Goal: Communication & Community: Answer question/provide support

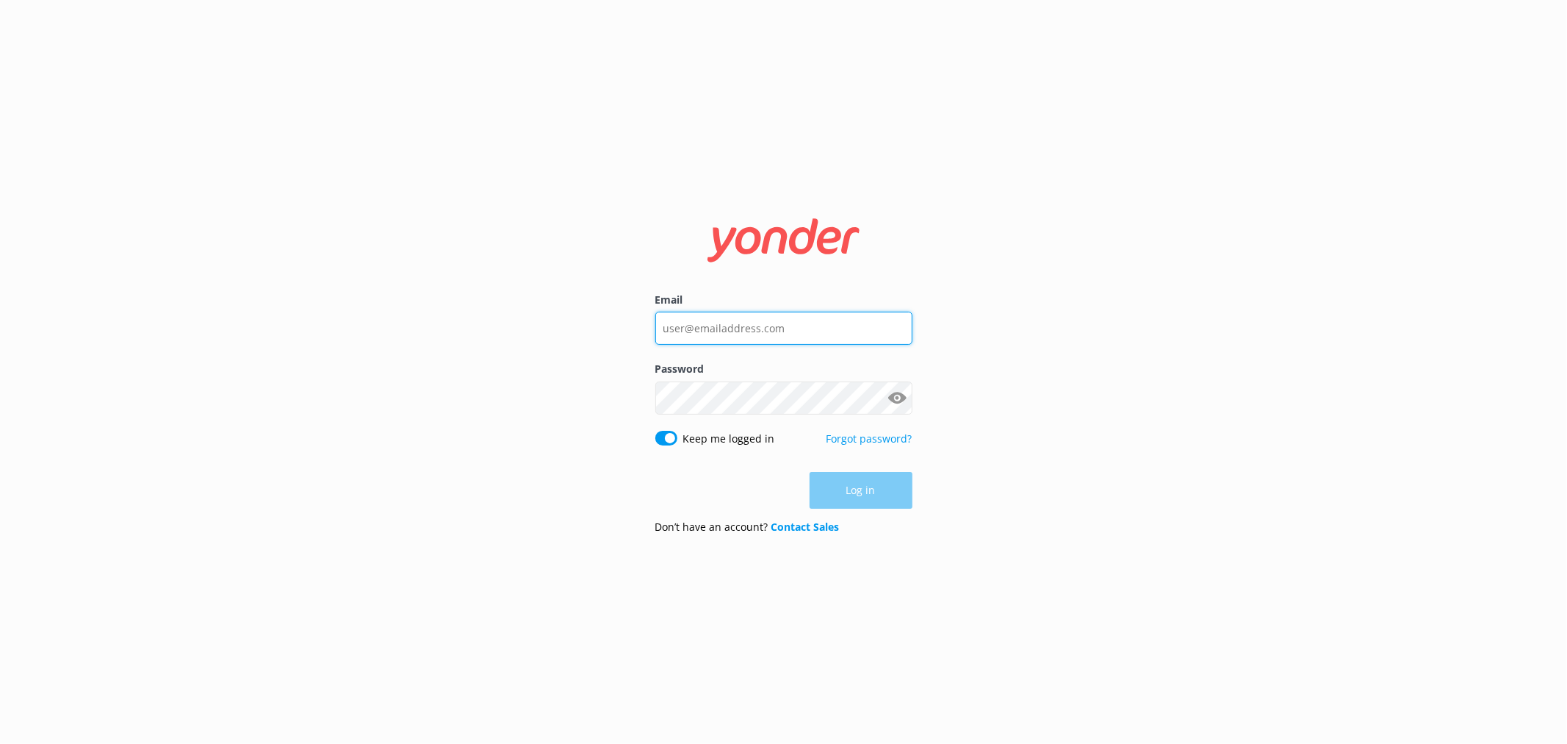
type input "[EMAIL_ADDRESS][DOMAIN_NAME]"
click at [777, 327] on input "[EMAIL_ADDRESS][DOMAIN_NAME]" at bounding box center [783, 327] width 257 height 33
click at [0, 743] on nordpass-autofill-portal at bounding box center [0, 744] width 0 height 0
click at [843, 486] on button "Log in" at bounding box center [861, 490] width 103 height 37
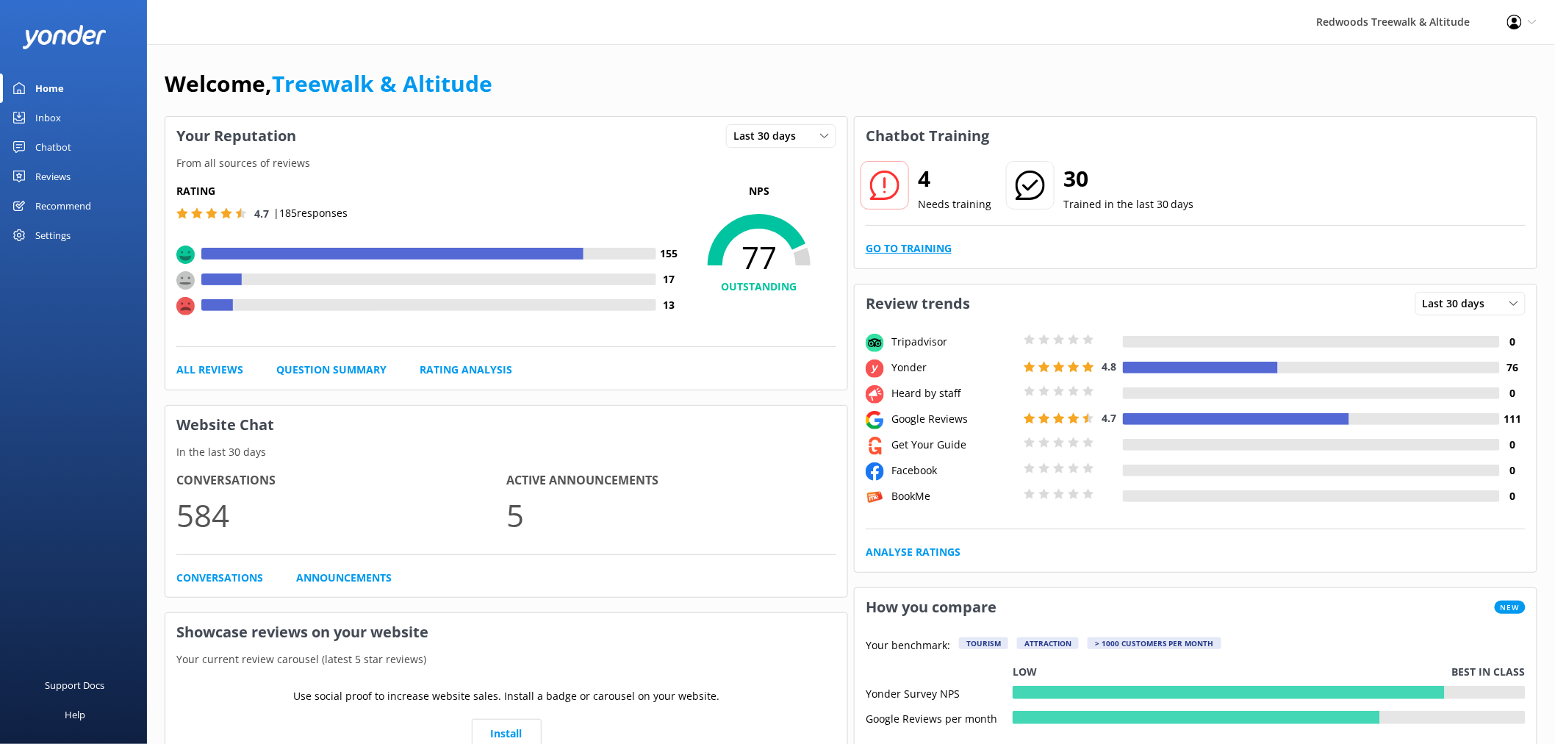
click at [891, 245] on link "Go to Training" at bounding box center [909, 248] width 86 height 16
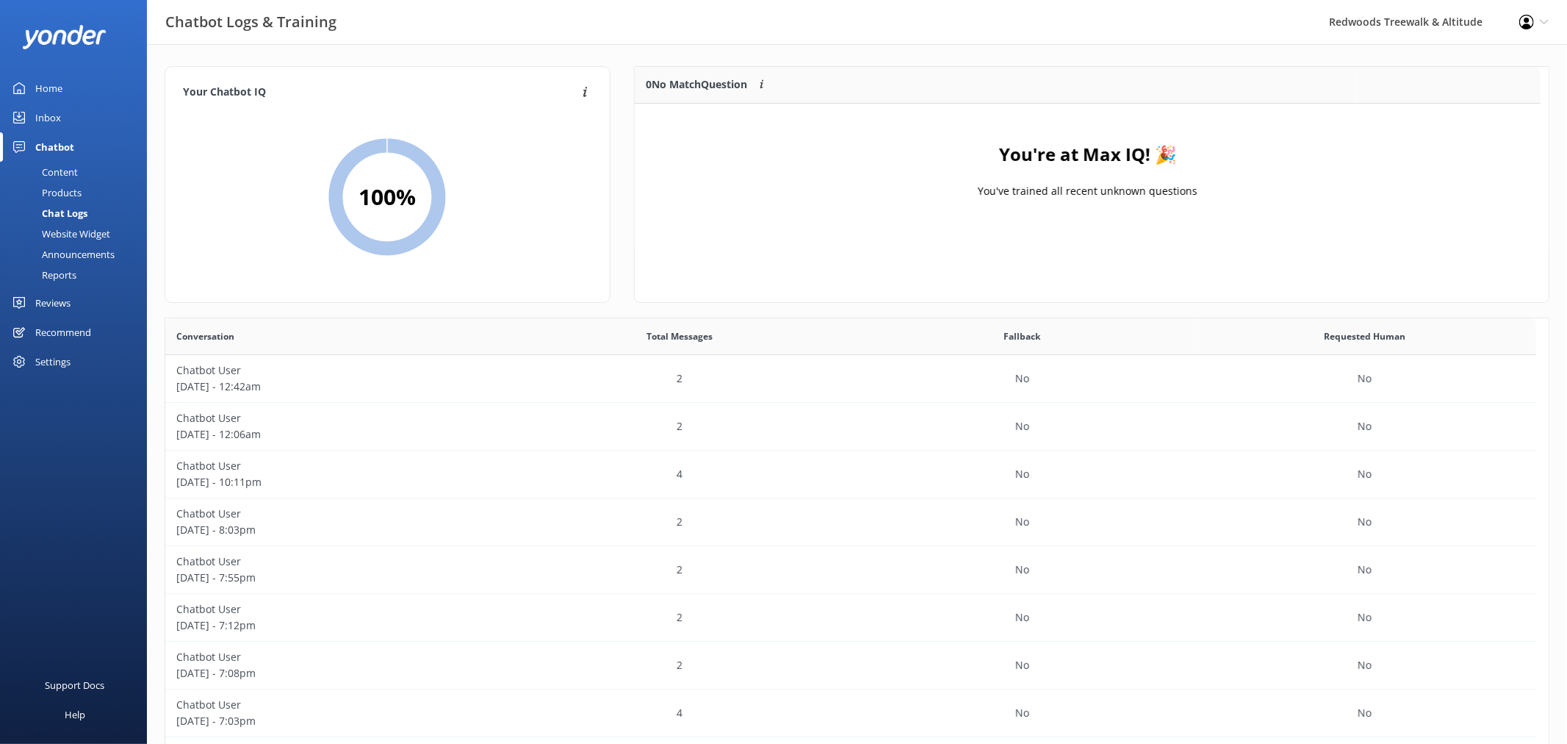
scroll to position [171, 893]
click at [96, 129] on link "Inbox" at bounding box center [73, 117] width 147 height 29
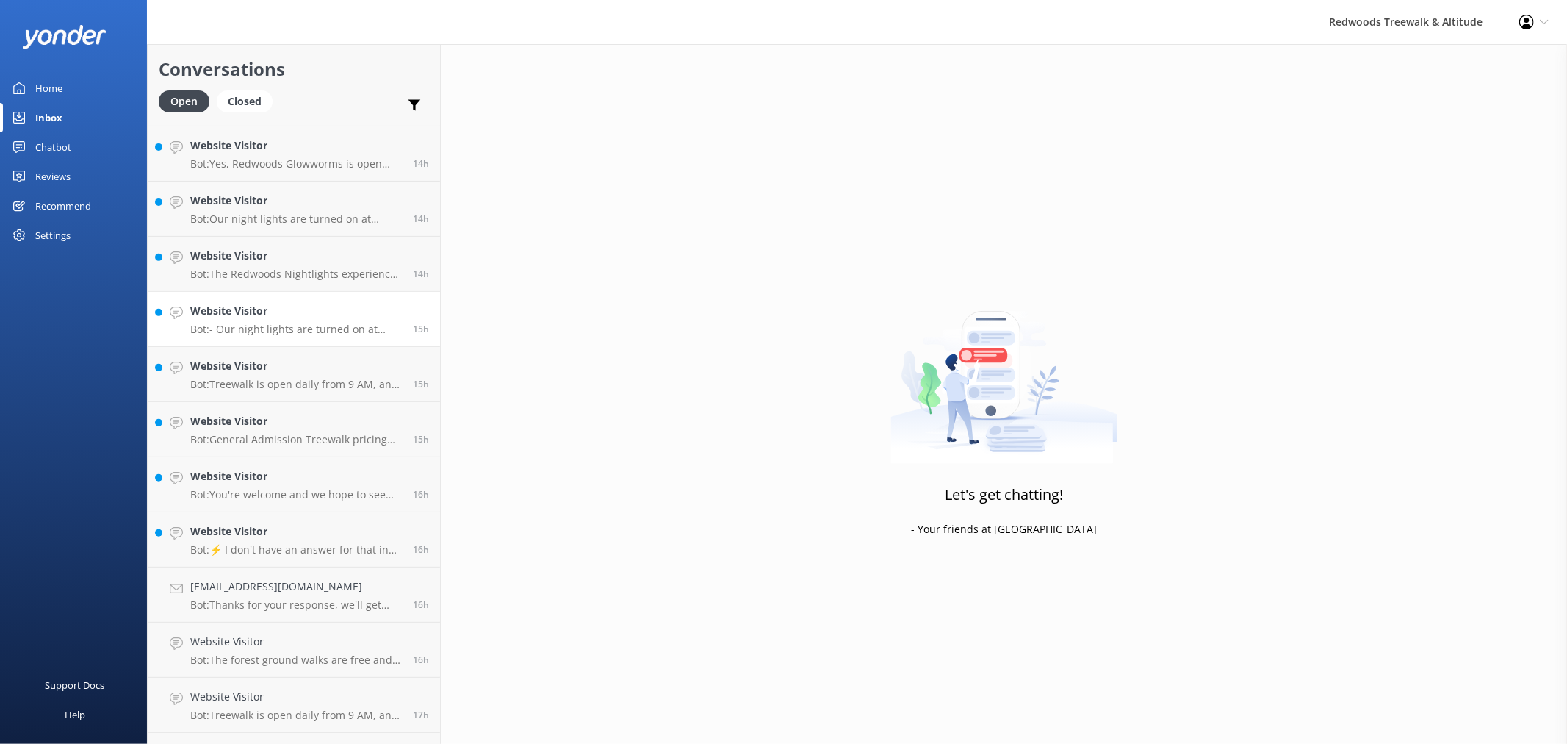
scroll to position [539, 0]
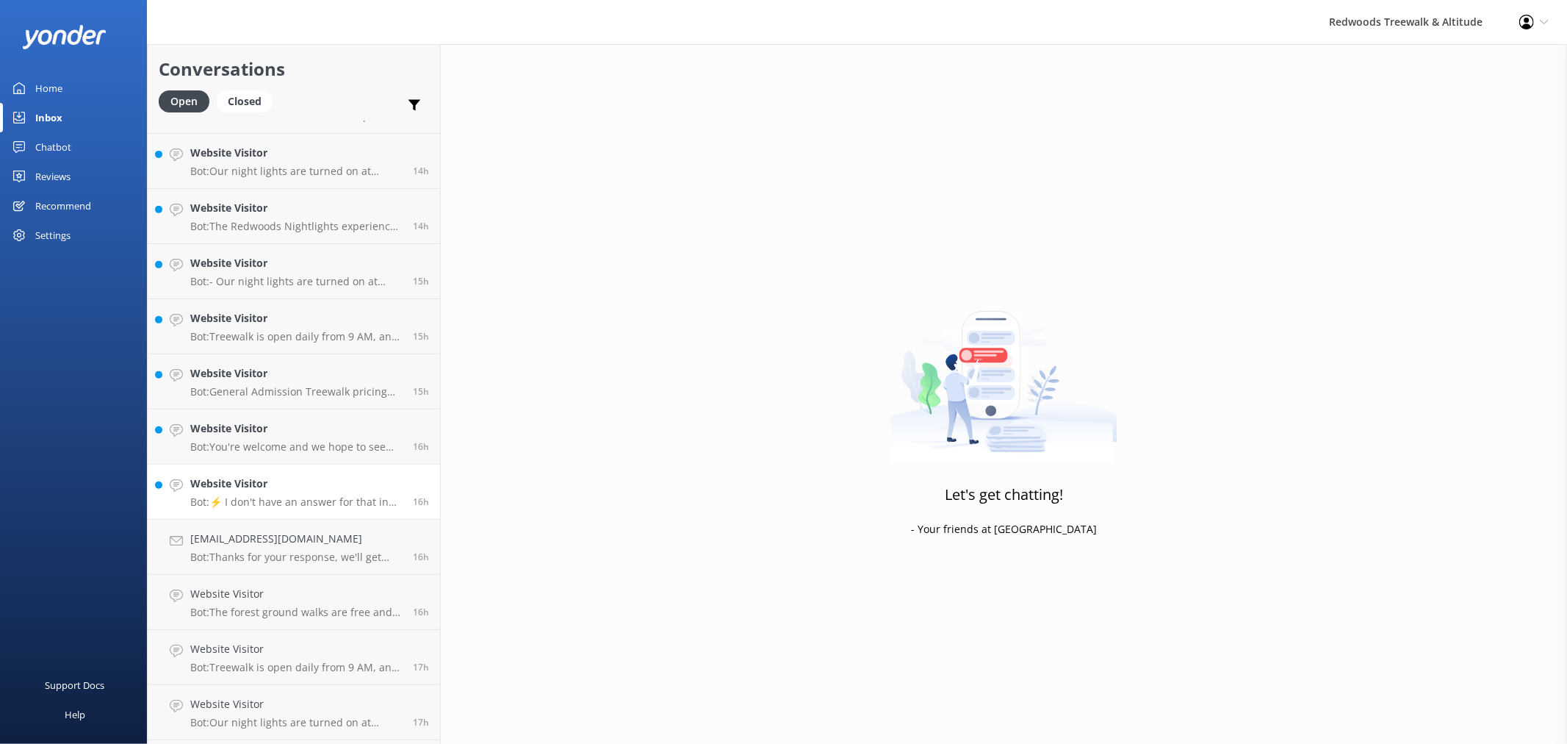
click at [281, 500] on p "Bot: ⚡ I don't have an answer for that in my knowledge base. Please try and rep…" at bounding box center [296, 501] width 212 height 13
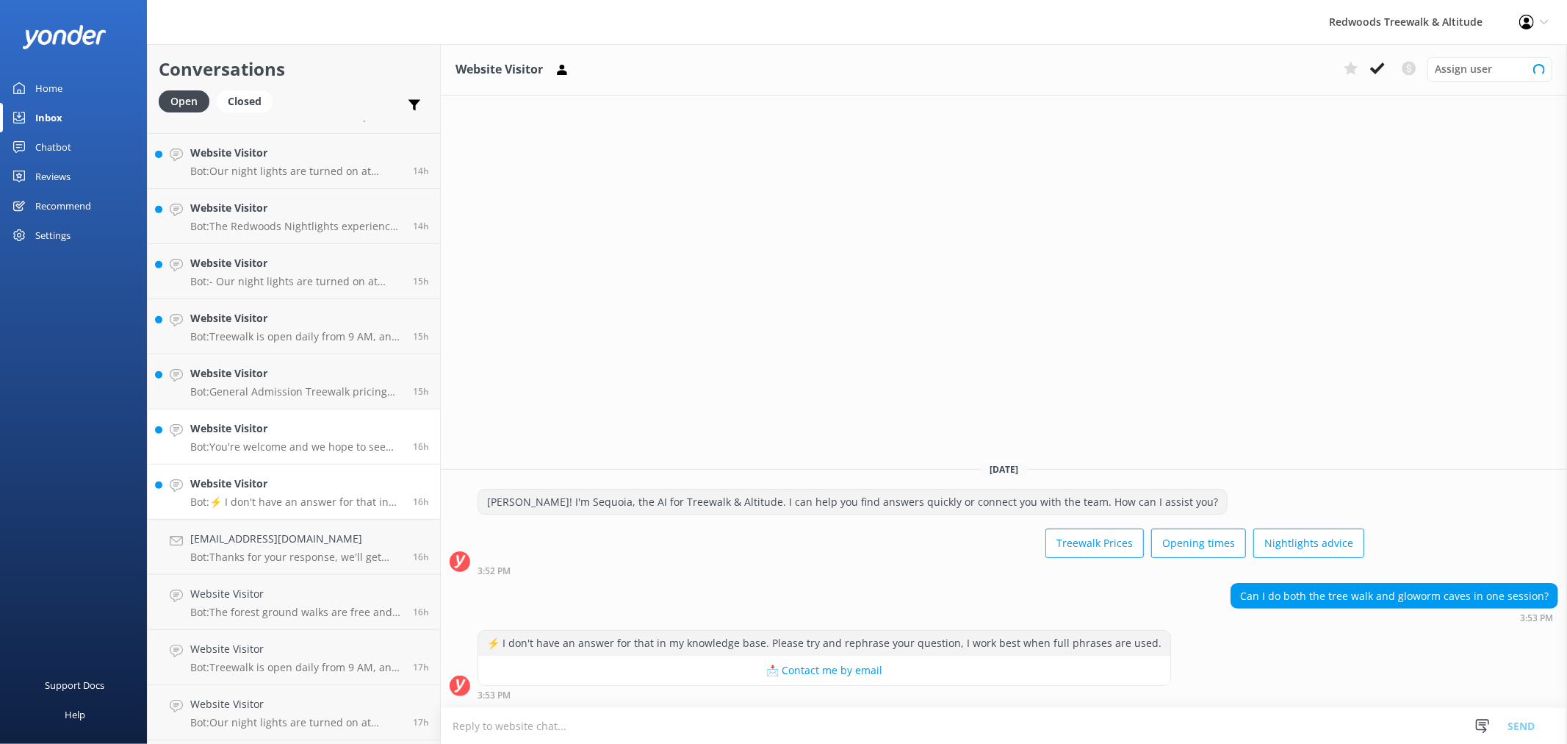
click at [292, 436] on h4 "Website Visitor" at bounding box center [296, 428] width 212 height 16
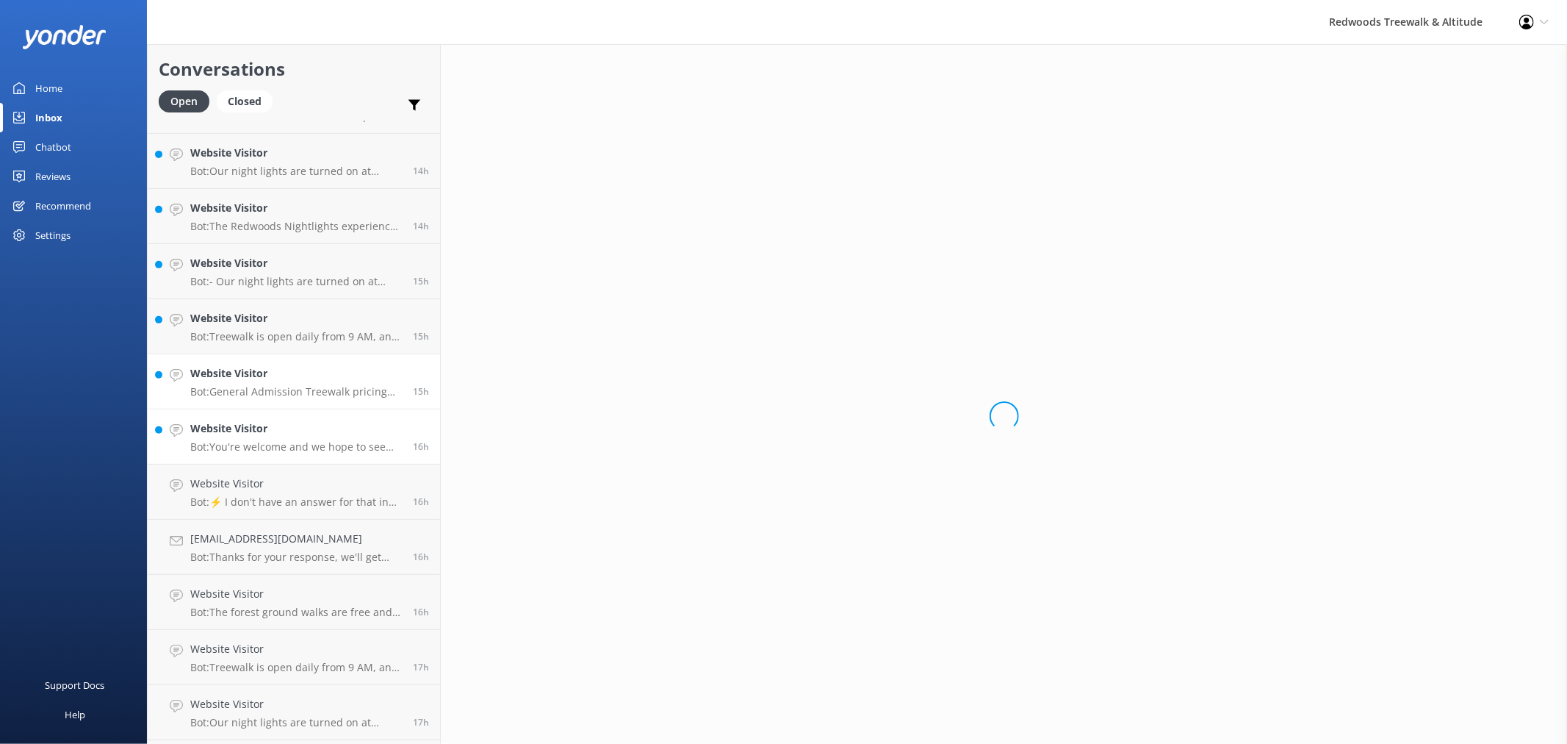
click at [283, 366] on h4 "Website Visitor" at bounding box center [296, 373] width 212 height 16
click at [277, 316] on h4 "Website Visitor" at bounding box center [296, 318] width 212 height 16
click at [265, 267] on h4 "Website Visitor" at bounding box center [296, 263] width 212 height 16
click at [258, 201] on h4 "Website Visitor" at bounding box center [296, 208] width 212 height 16
click at [265, 148] on h4 "Website Visitor" at bounding box center [296, 153] width 212 height 16
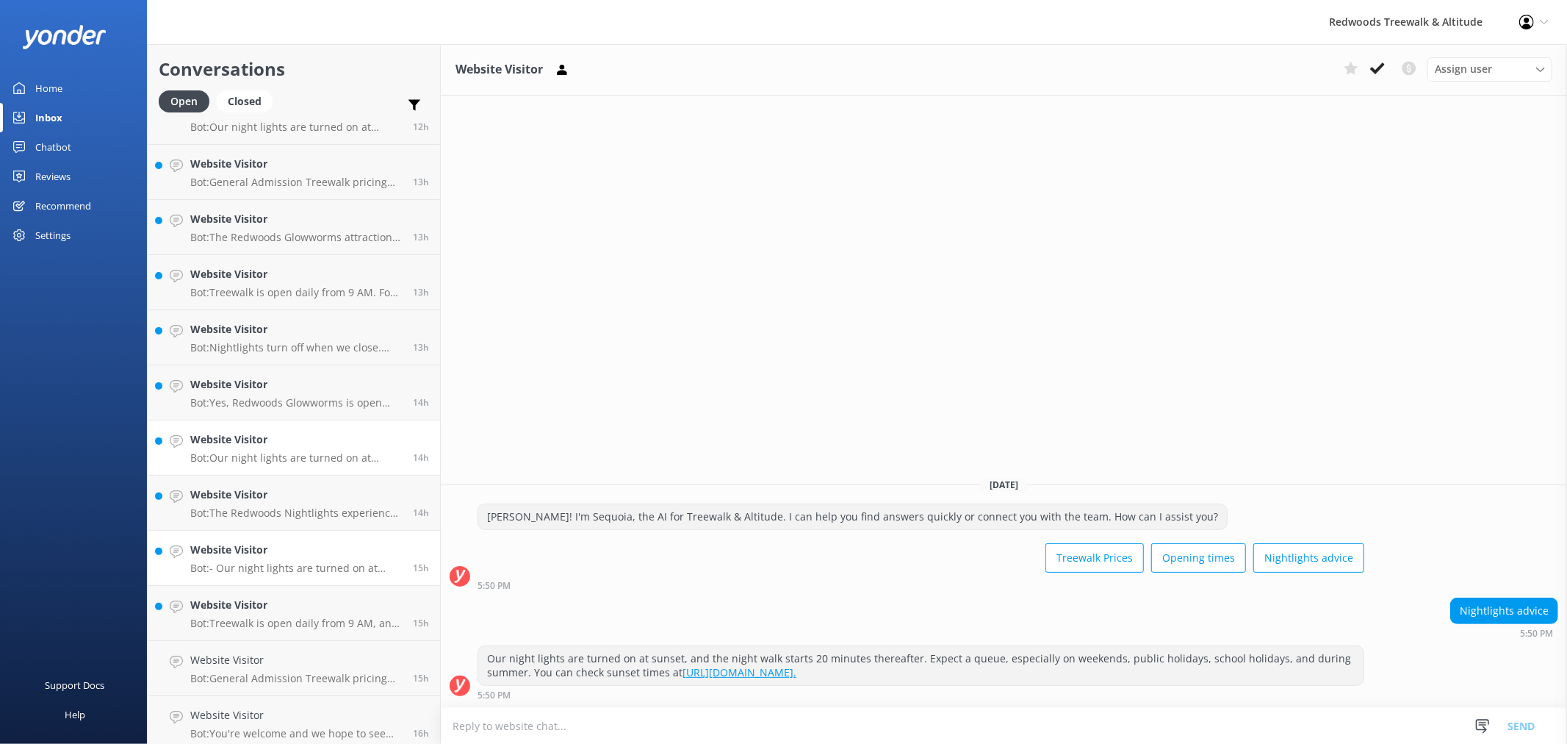
scroll to position [130, 0]
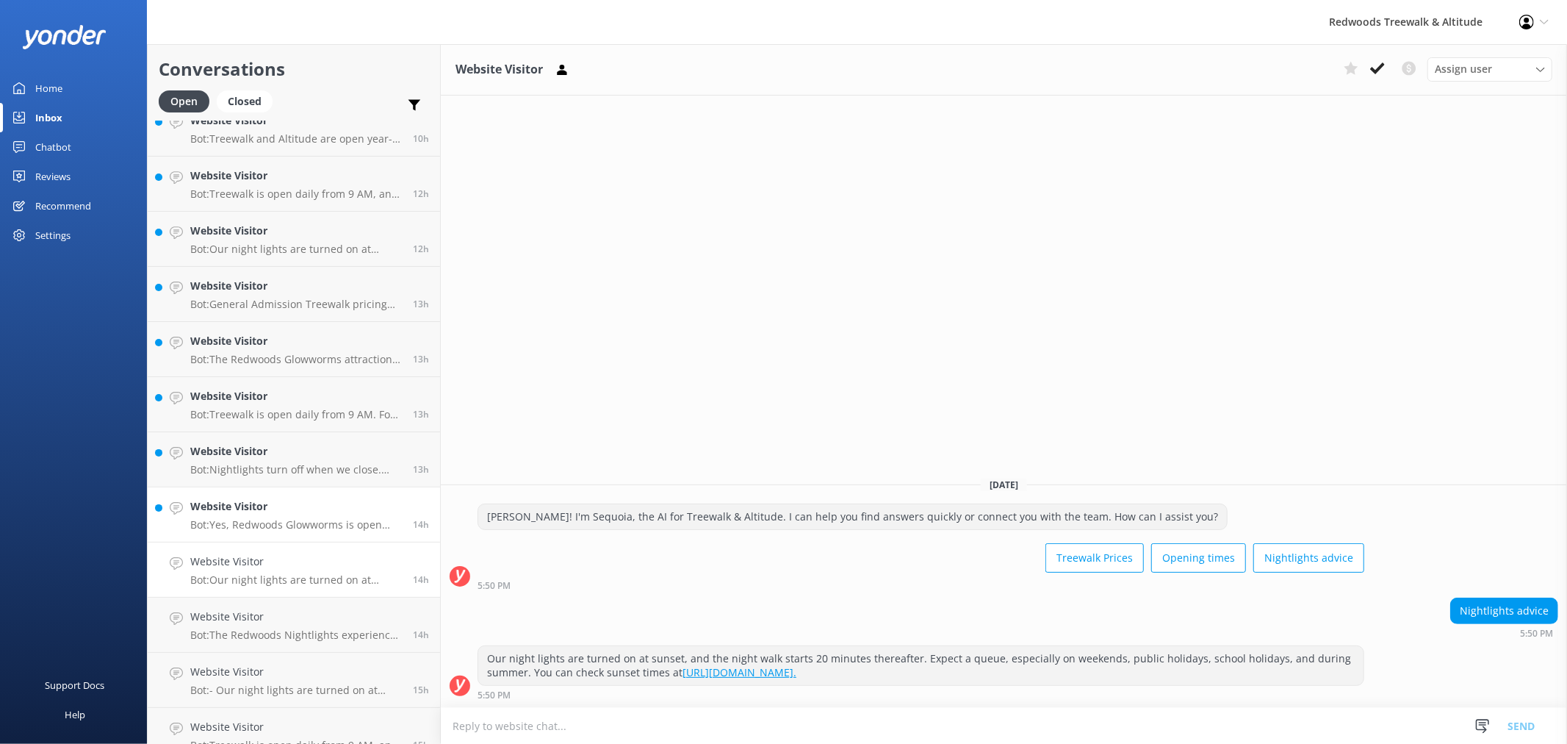
click at [287, 508] on h4 "Website Visitor" at bounding box center [296, 506] width 212 height 16
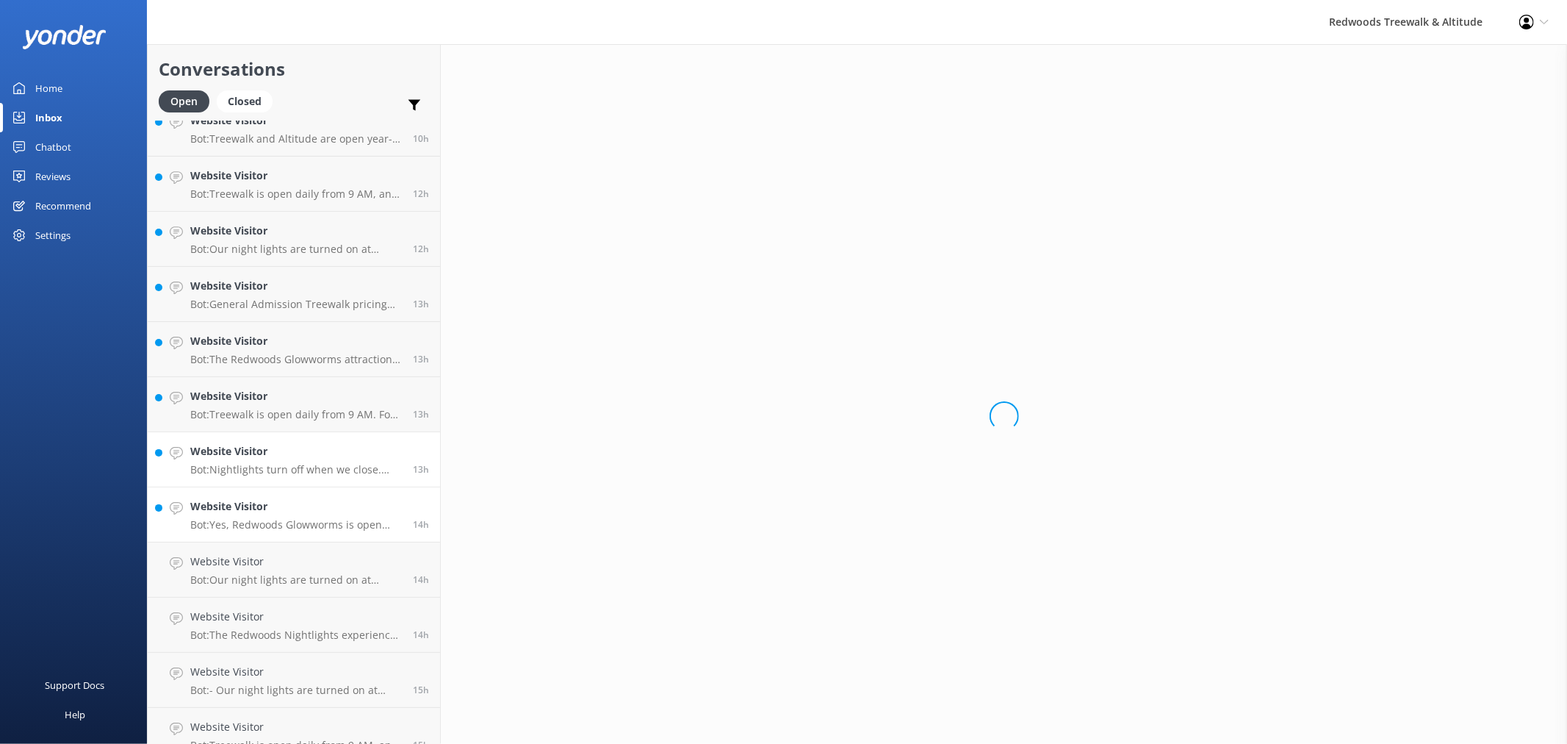
click at [284, 458] on h4 "Website Visitor" at bounding box center [296, 451] width 212 height 16
click at [284, 388] on h4 "Website Visitor" at bounding box center [296, 396] width 212 height 16
click at [281, 340] on h4 "Website Visitor" at bounding box center [296, 341] width 212 height 16
click at [277, 303] on p "Bot: General Admission Treewalk pricing starts at $42 for adults (16+ years) an…" at bounding box center [296, 304] width 212 height 13
drag, startPoint x: 277, startPoint y: 259, endPoint x: 284, endPoint y: 223, distance: 35.9
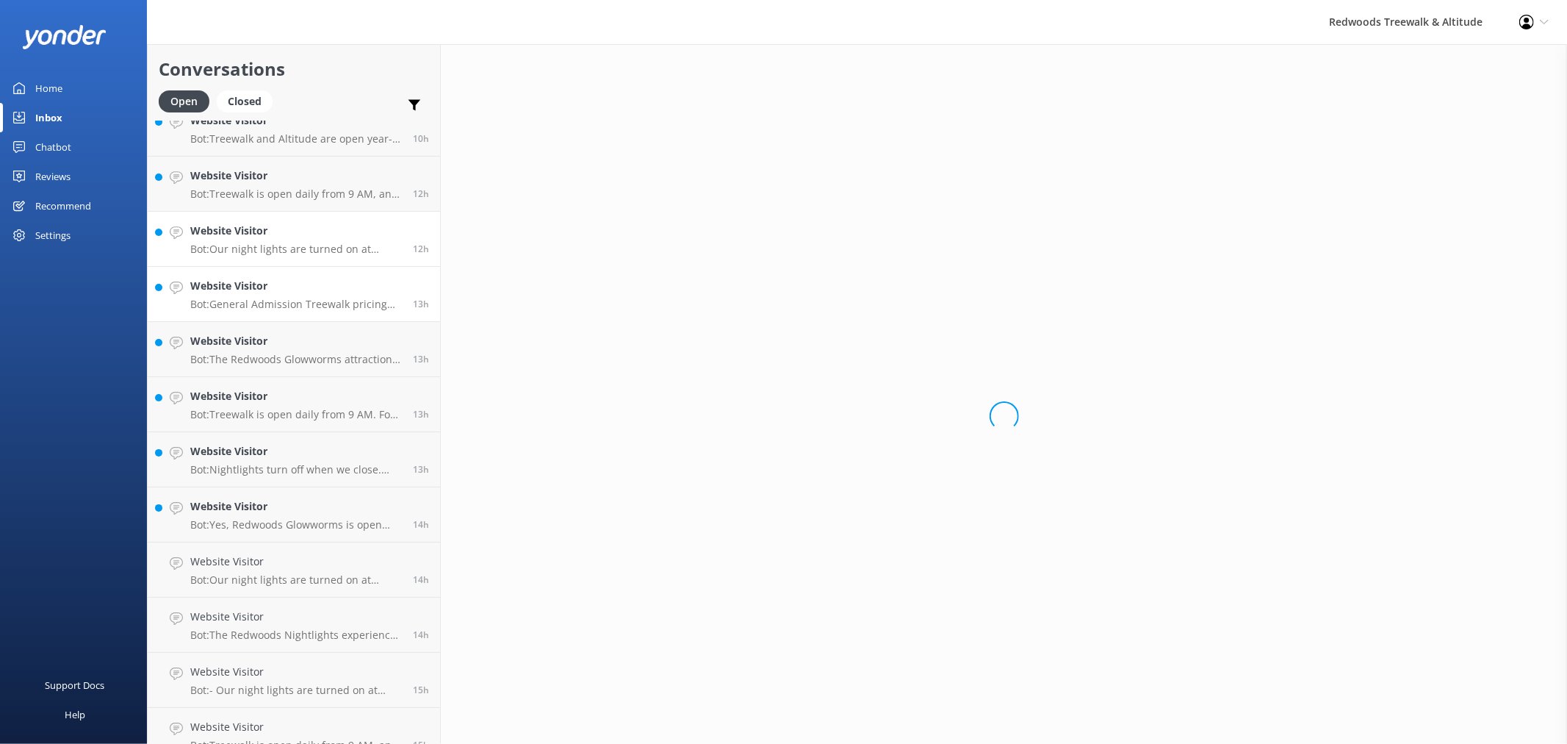
click at [277, 258] on link "Website Visitor Bot: Our night lights are turned on at sunset, and the night wa…" at bounding box center [294, 239] width 292 height 55
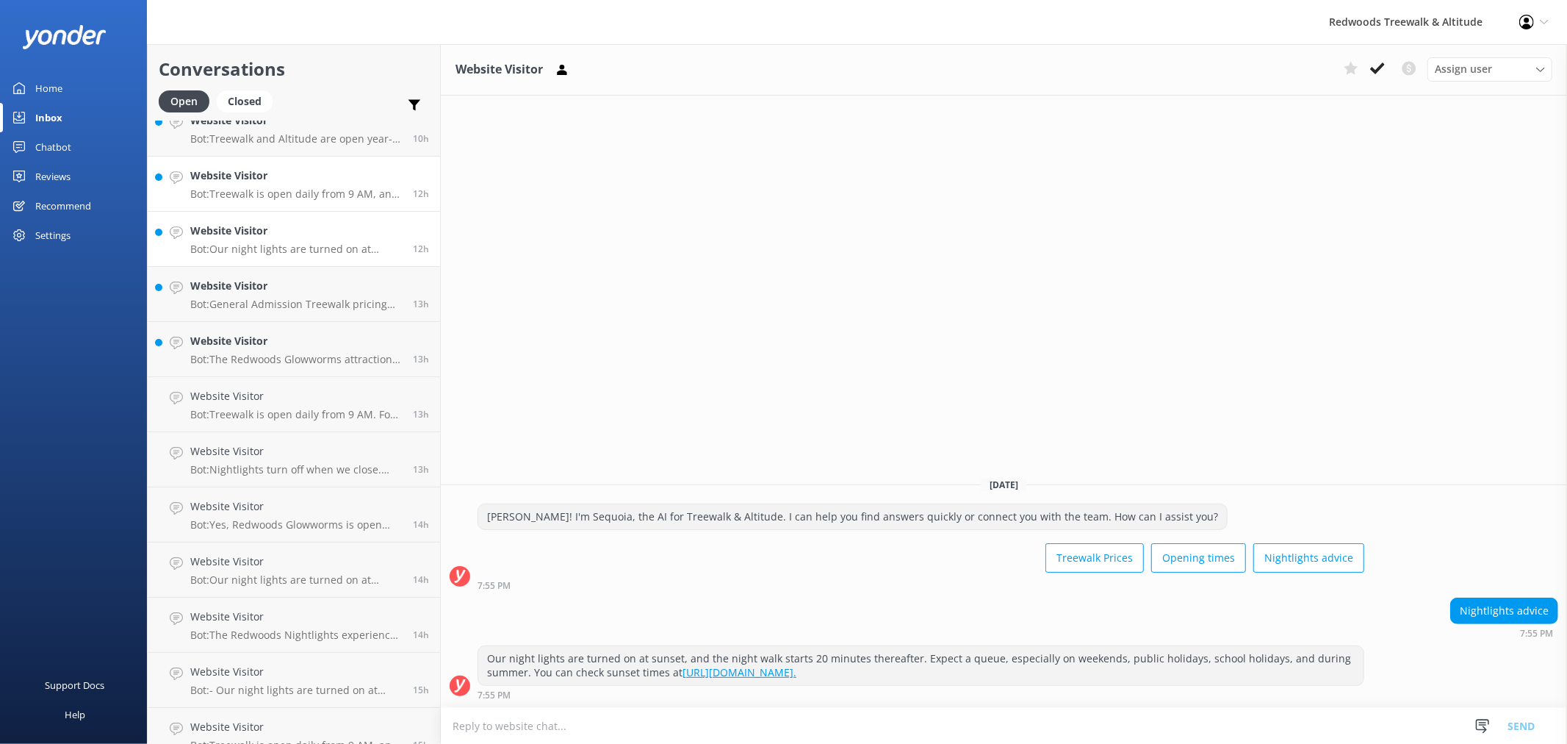
click at [285, 202] on link "Website Visitor Bot: Treewalk is open daily from 9 AM, and Glowworms from 10 AM…" at bounding box center [294, 184] width 292 height 55
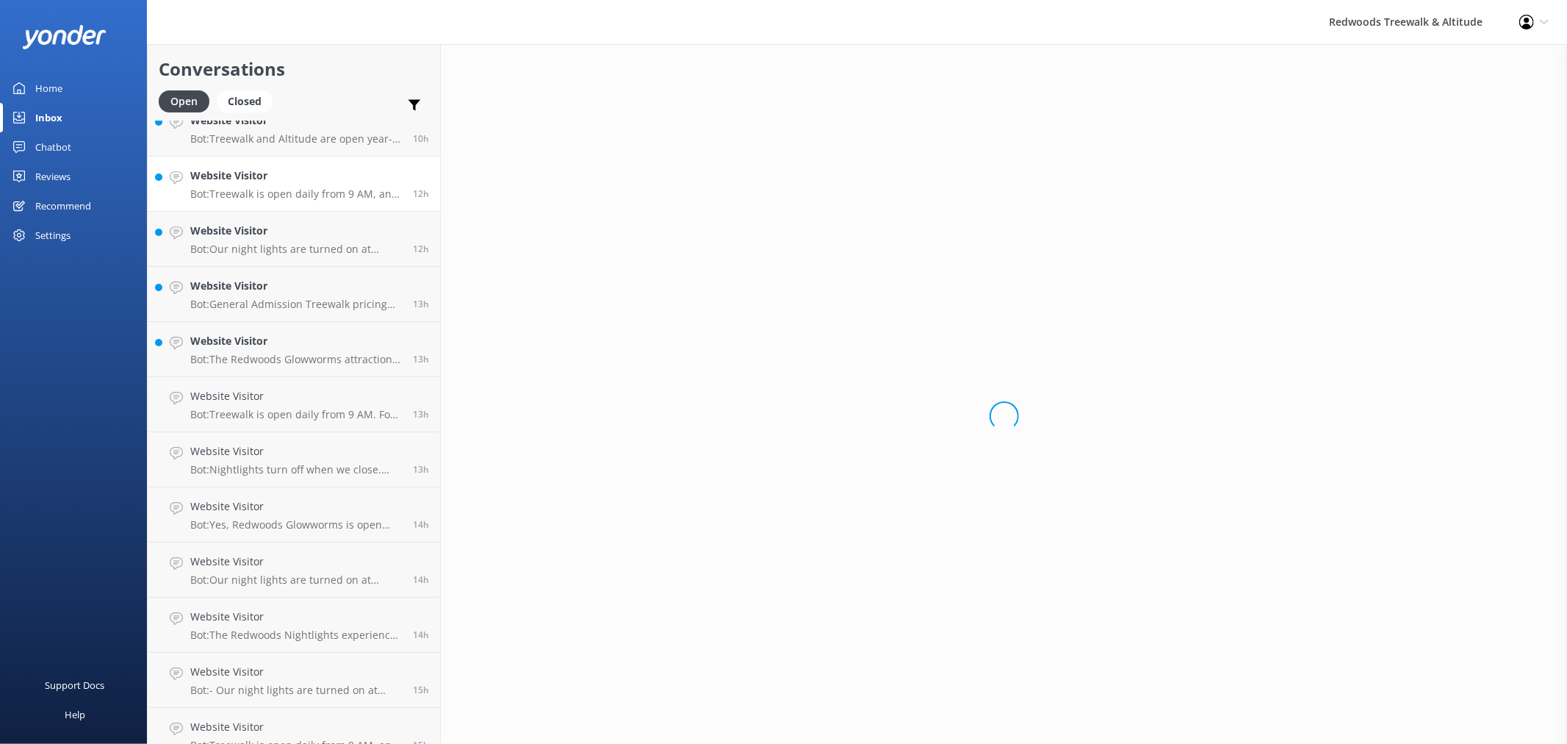
click at [287, 165] on link "Website Visitor Bot: Treewalk is open daily from 9 AM, and Glowworms from 10 AM…" at bounding box center [294, 184] width 292 height 55
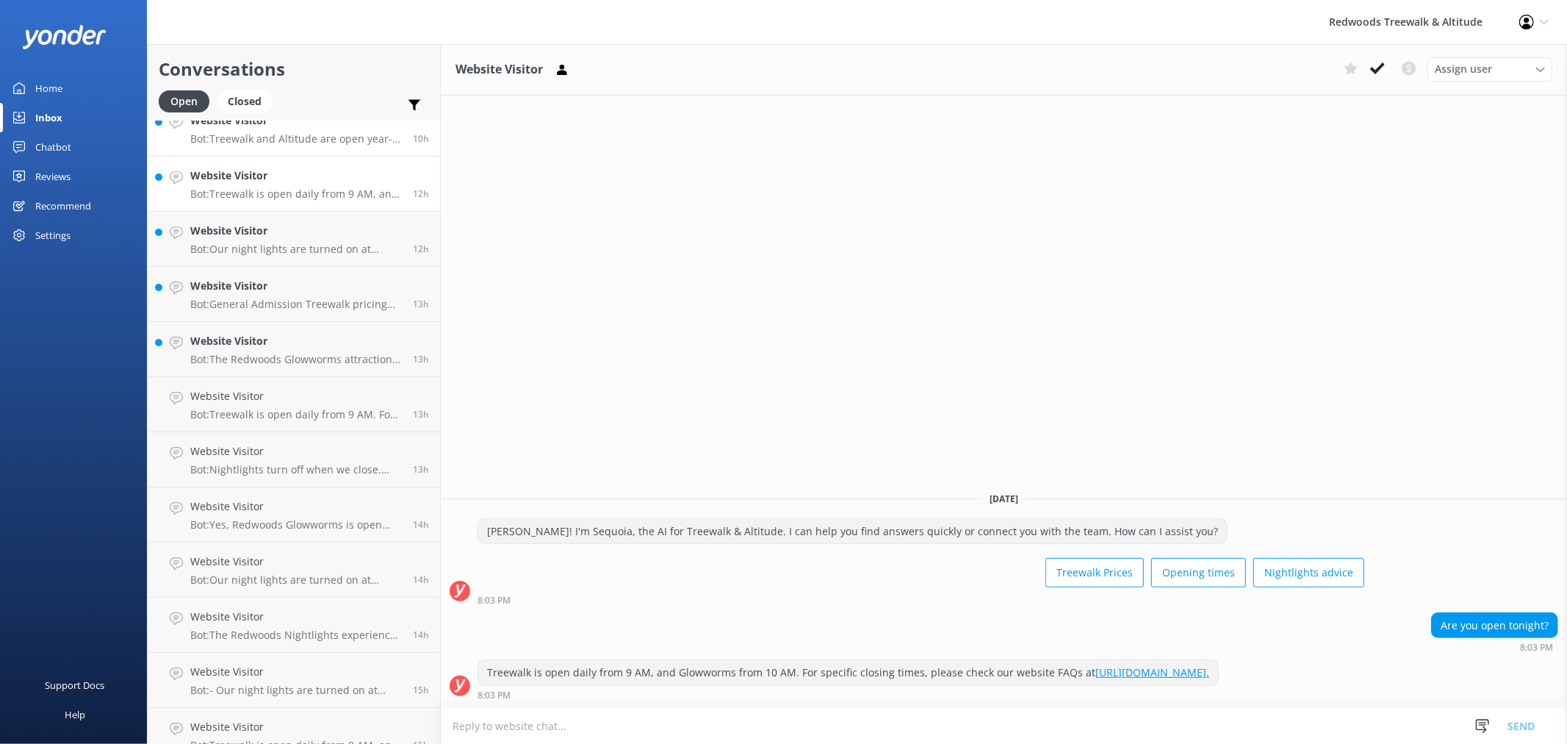
click at [290, 135] on p "Bot: Treewalk and Altitude are open year-round, including public holidays." at bounding box center [296, 138] width 212 height 13
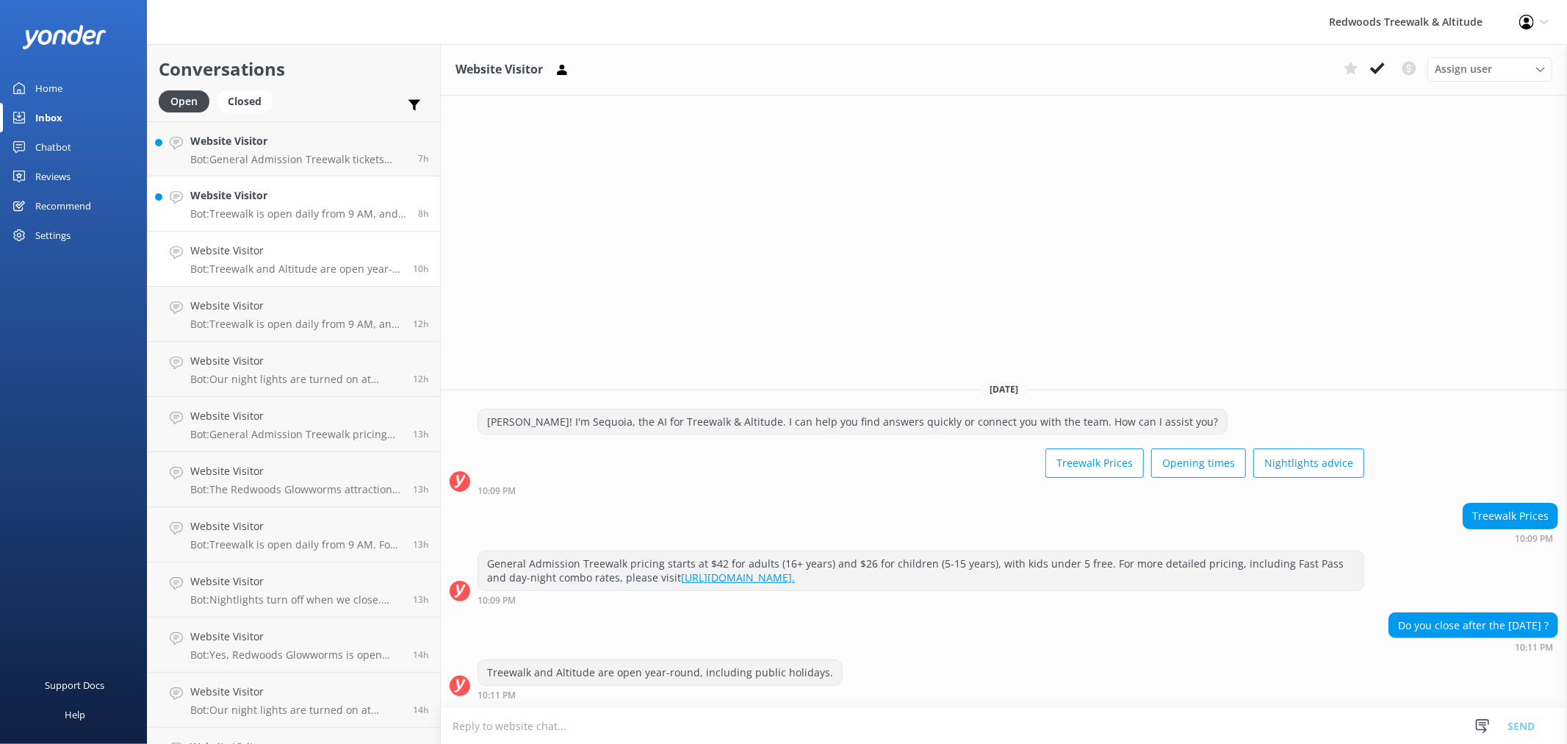
click at [270, 191] on h4 "Website Visitor" at bounding box center [298, 195] width 217 height 16
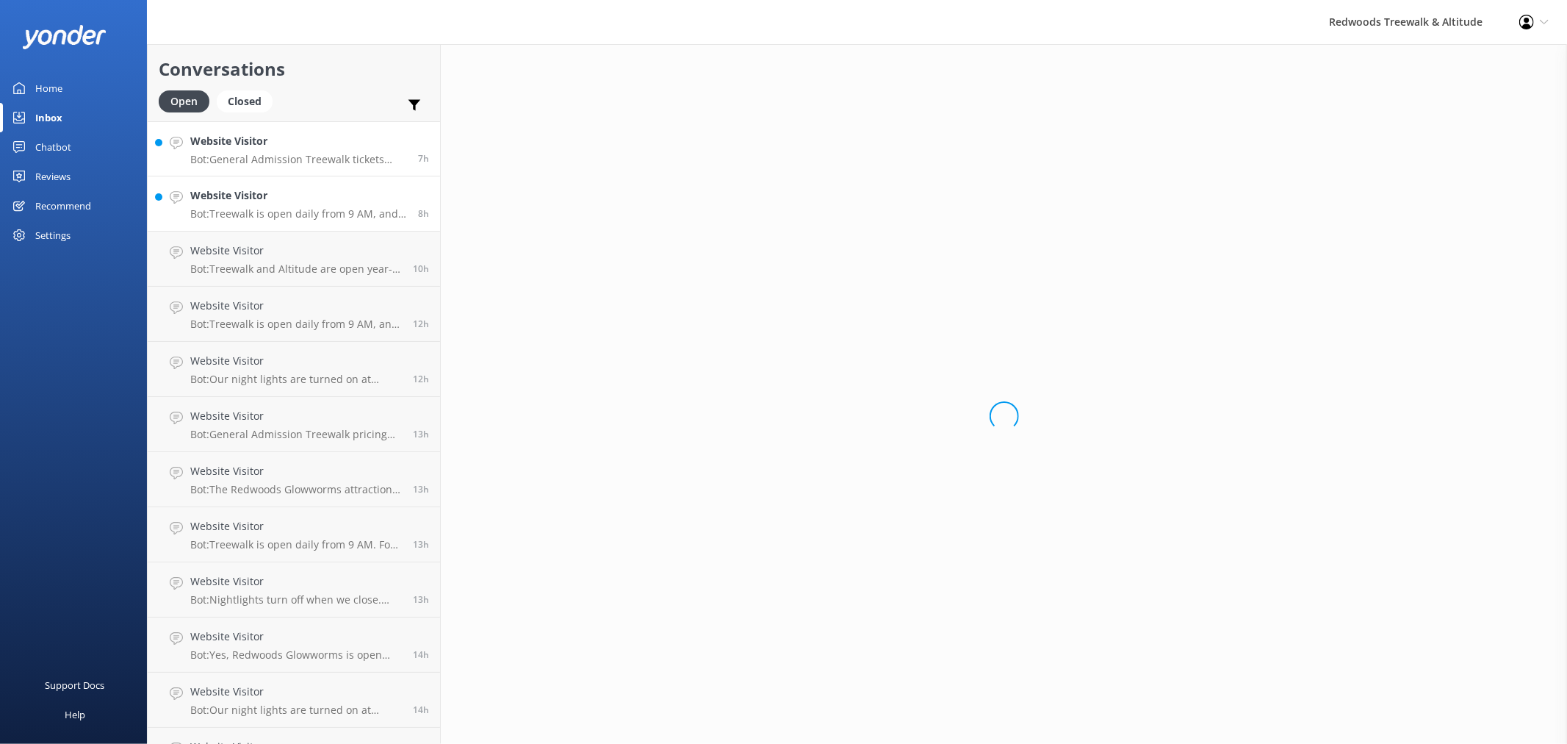
click at [267, 142] on h4 "Website Visitor" at bounding box center [298, 141] width 217 height 16
click at [48, 187] on div "Reviews" at bounding box center [52, 176] width 35 height 29
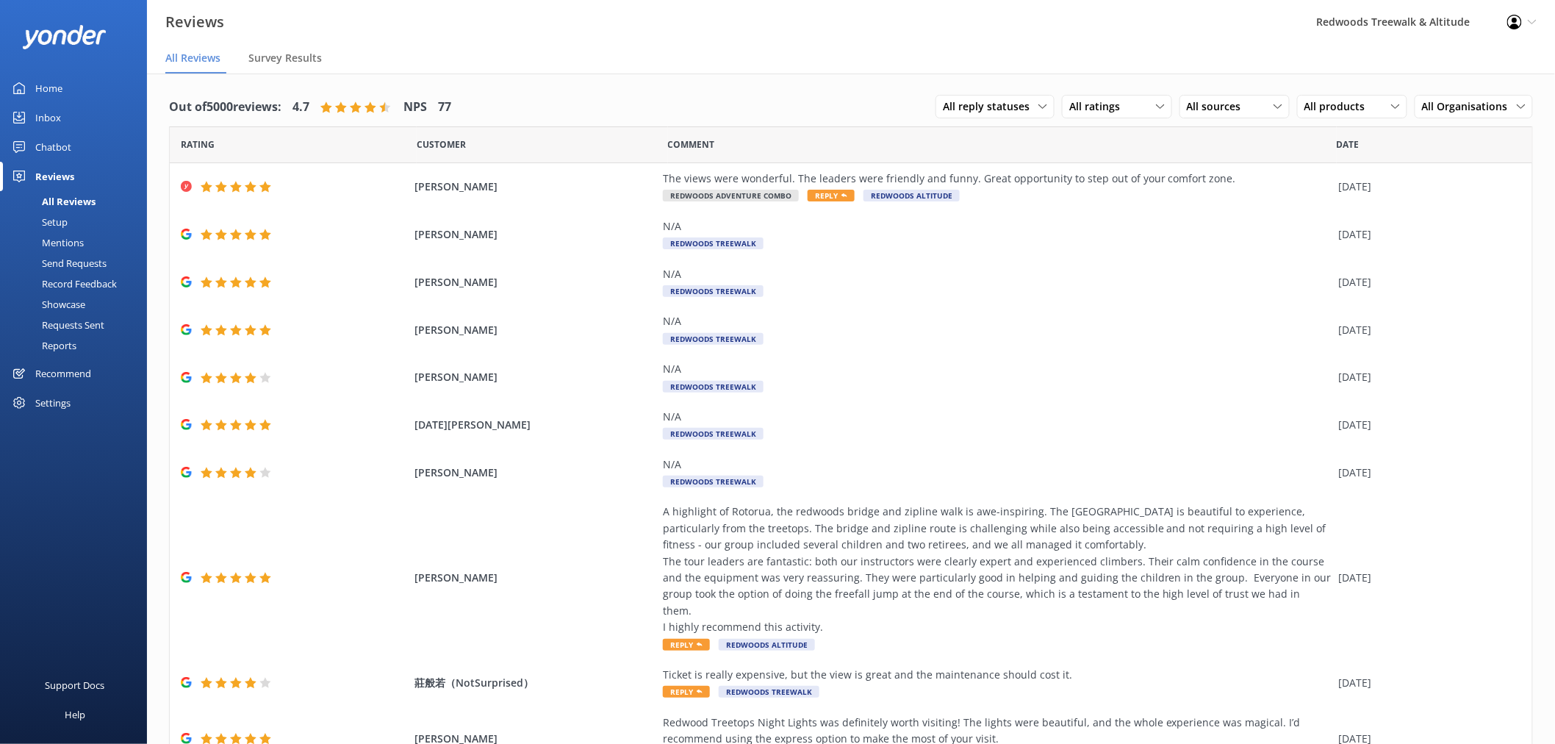
click at [82, 76] on link "Home" at bounding box center [73, 87] width 147 height 29
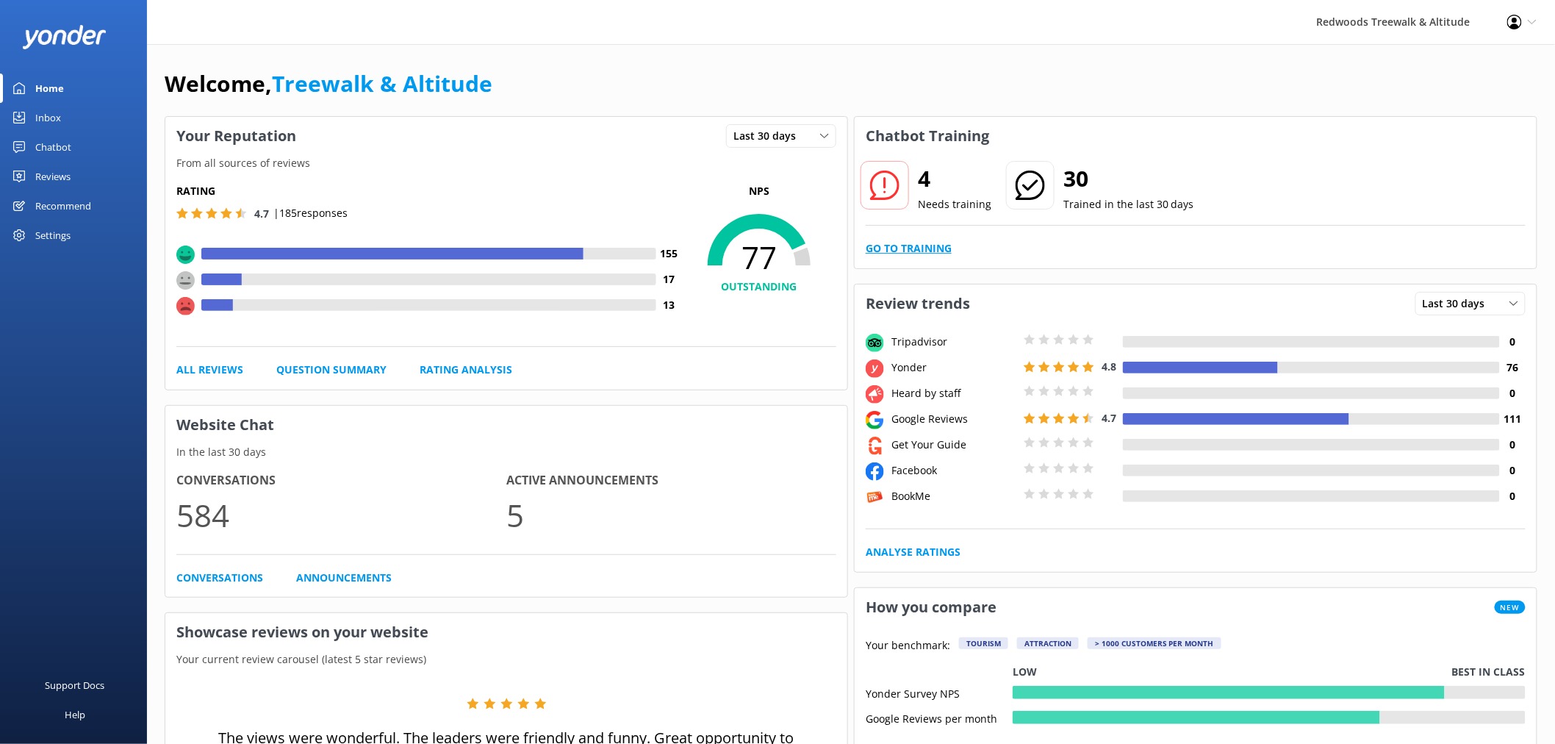
click at [880, 245] on link "Go to Training" at bounding box center [909, 248] width 86 height 16
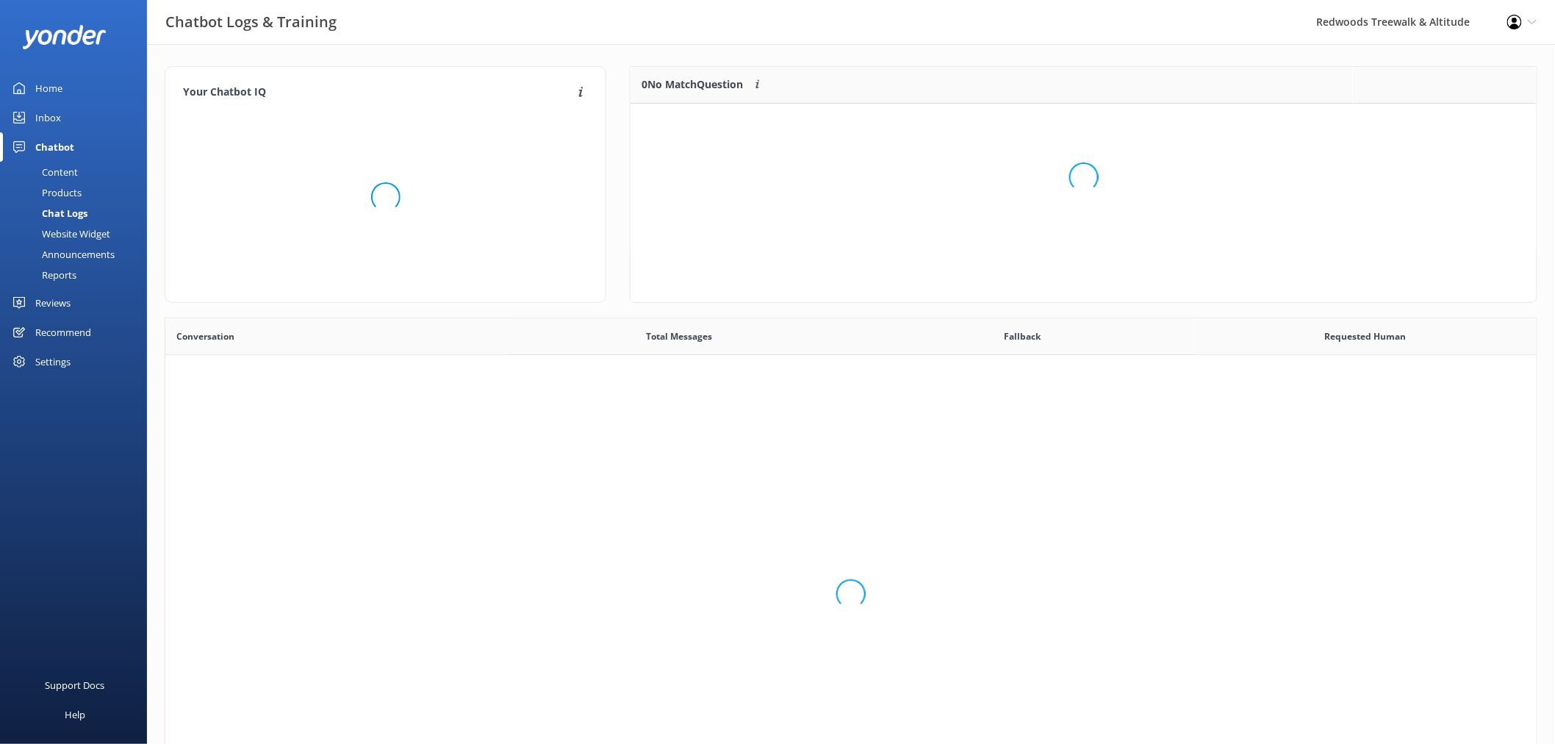
scroll to position [503, 1359]
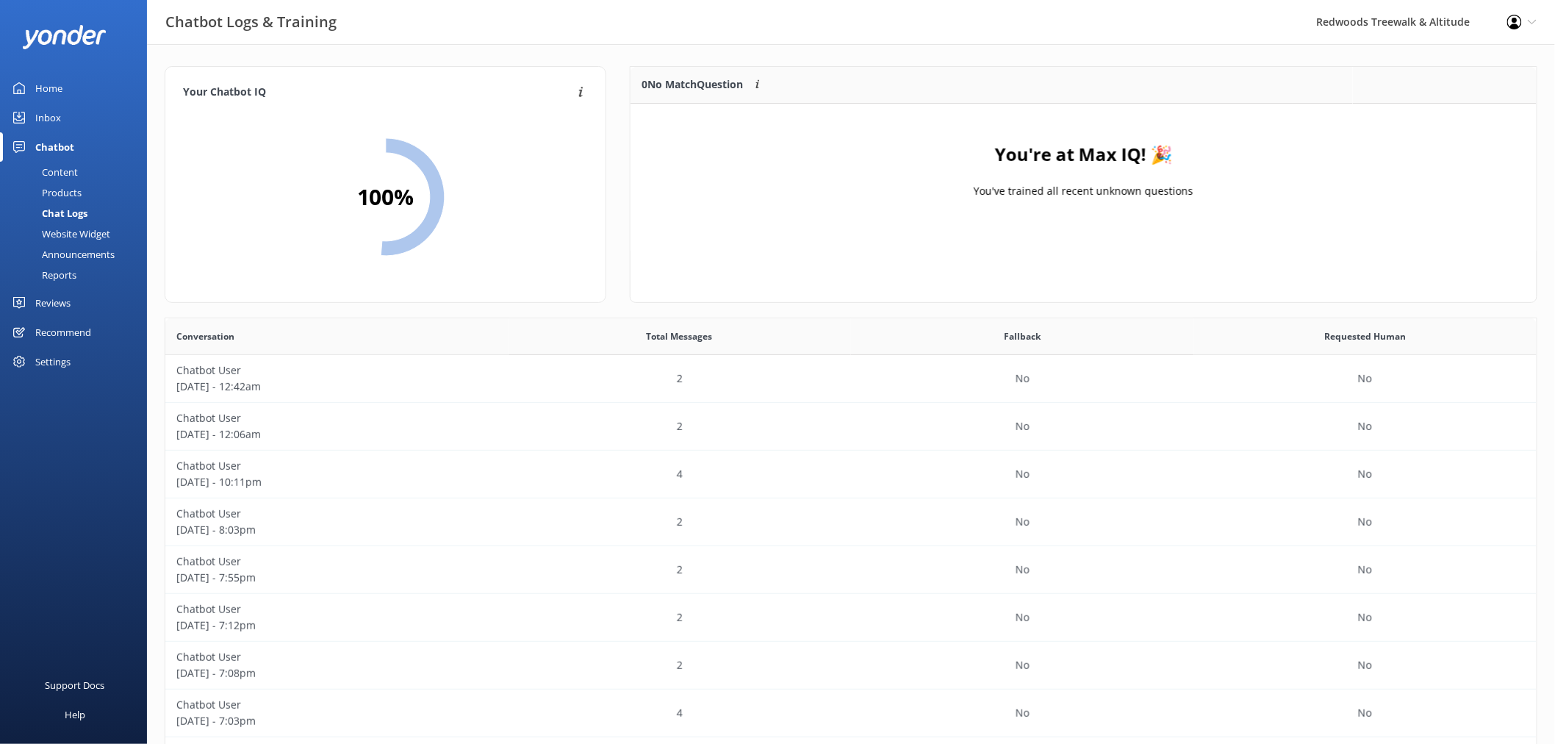
click at [83, 85] on link "Home" at bounding box center [73, 87] width 147 height 29
